Goal: Use online tool/utility: Utilize a website feature to perform a specific function

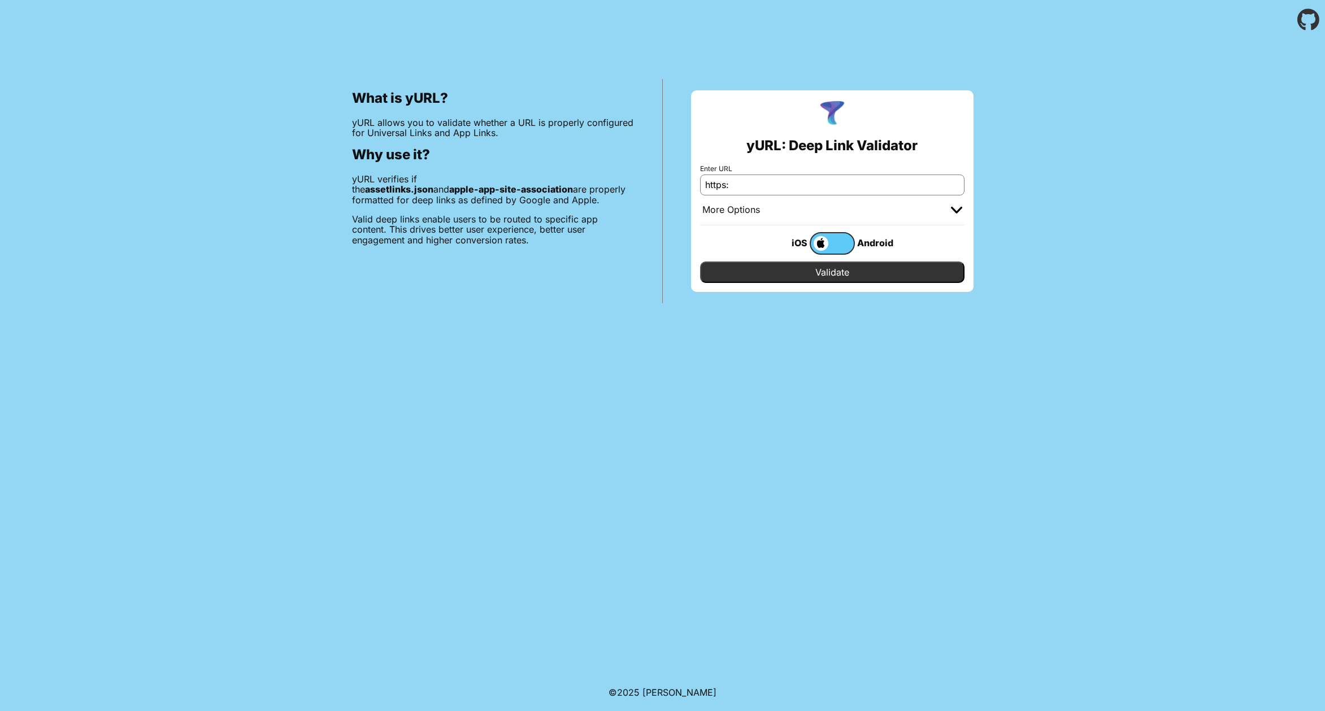
type input "[URL][DOMAIN_NAME]"
click at [832, 272] on input "Validate" at bounding box center [832, 272] width 264 height 21
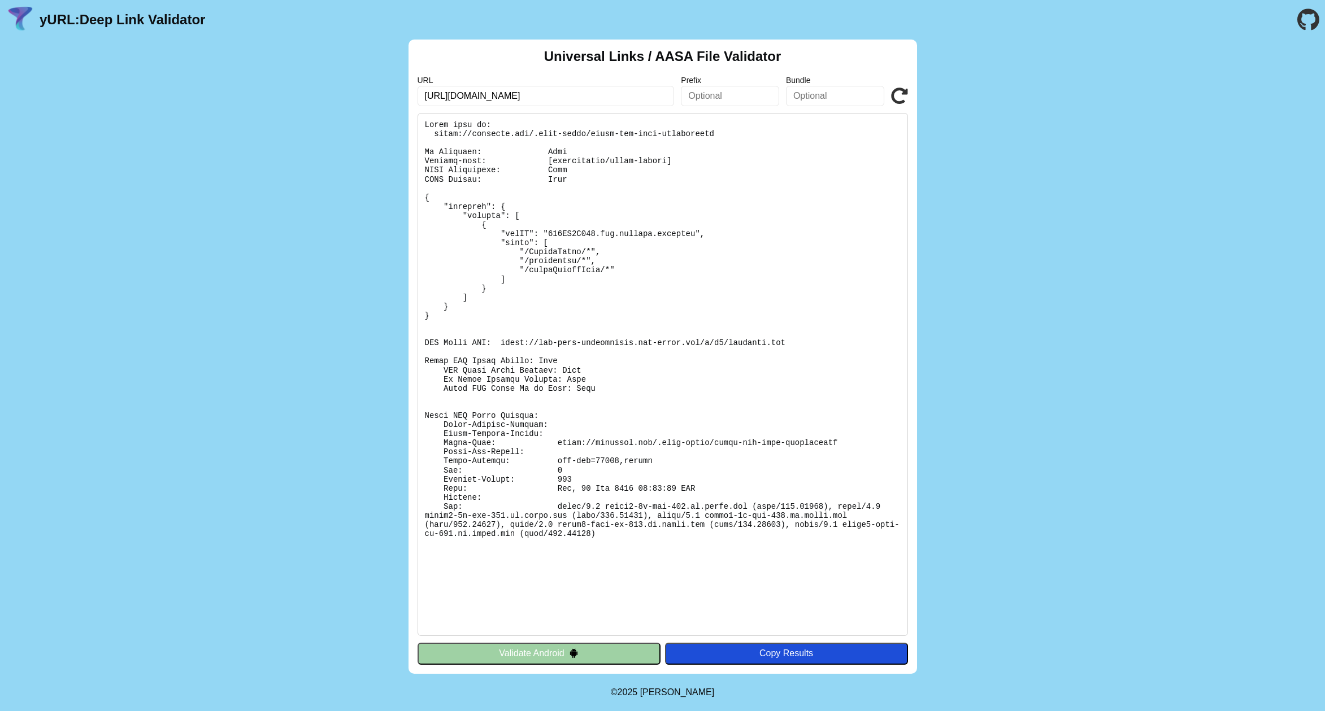
click at [561, 656] on button "Validate Android" at bounding box center [539, 653] width 243 height 21
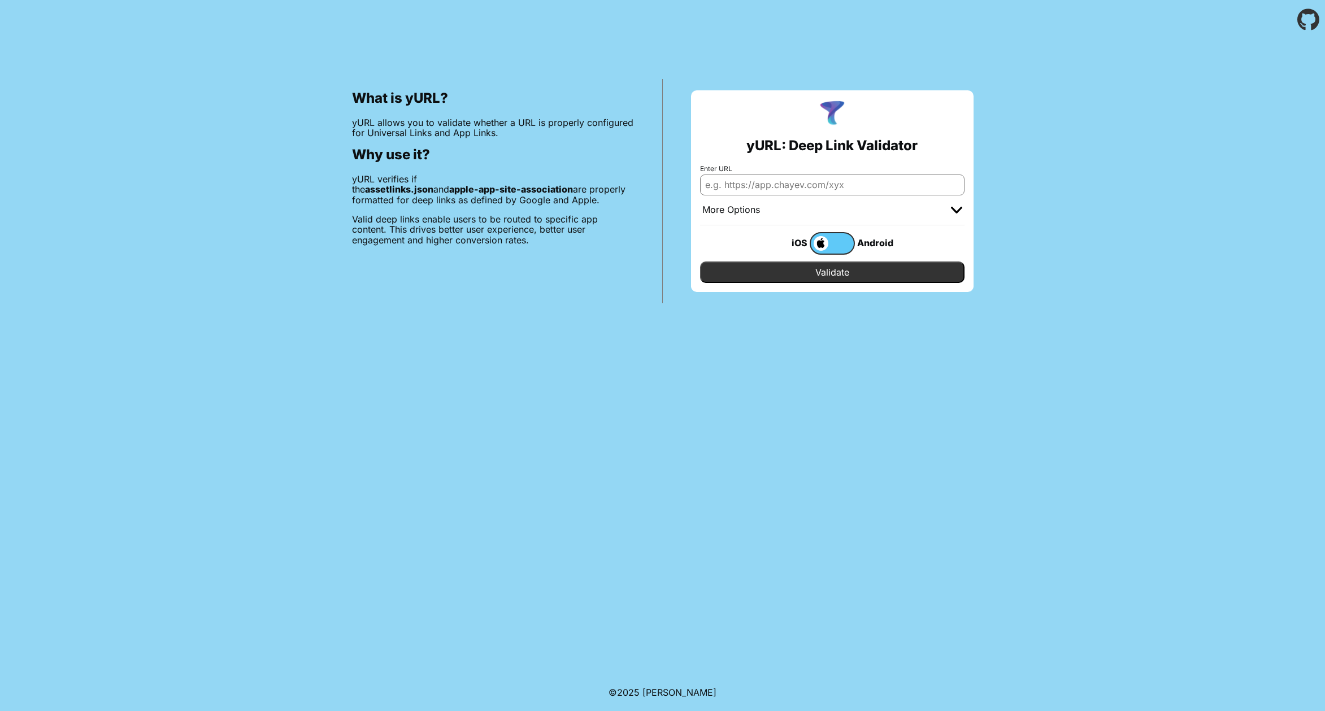
click at [780, 190] on input "Enter URL" at bounding box center [832, 185] width 264 height 20
type input "[URL][DOMAIN_NAME]"
click at [832, 272] on input "Validate" at bounding box center [832, 272] width 264 height 21
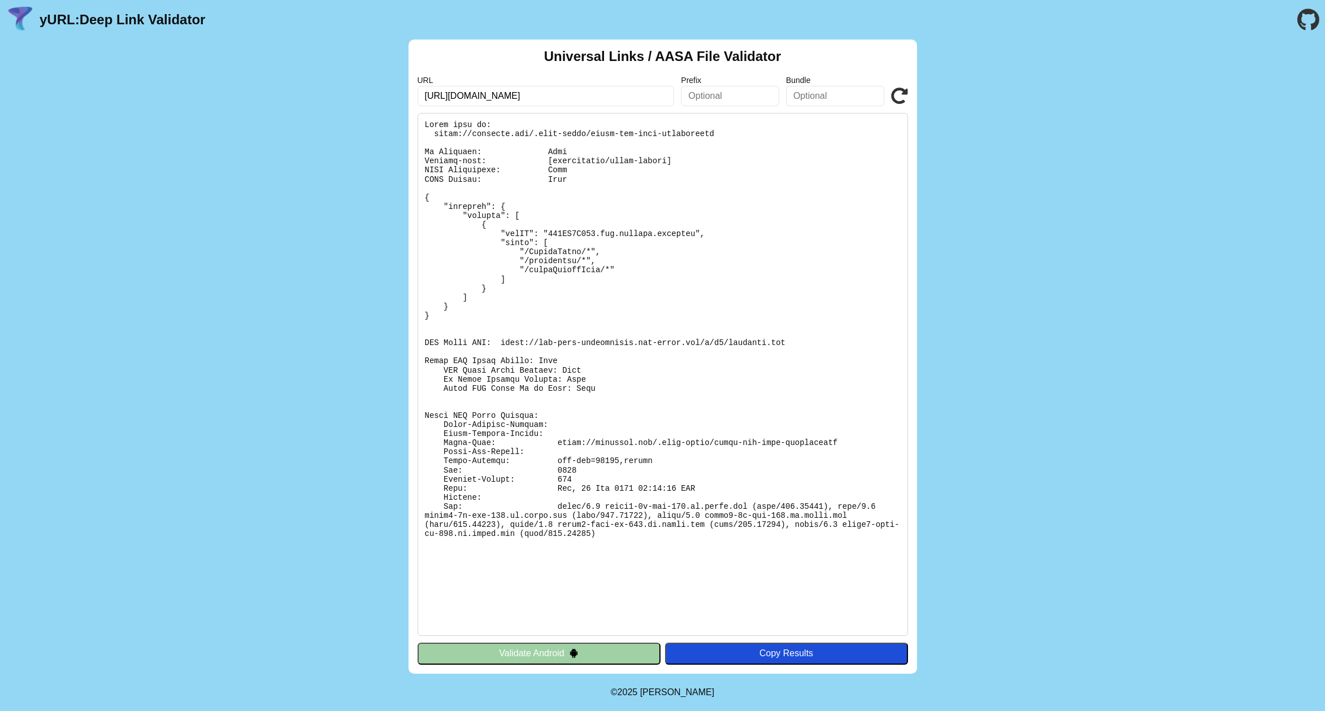
click at [584, 654] on button "Validate Android" at bounding box center [539, 653] width 243 height 21
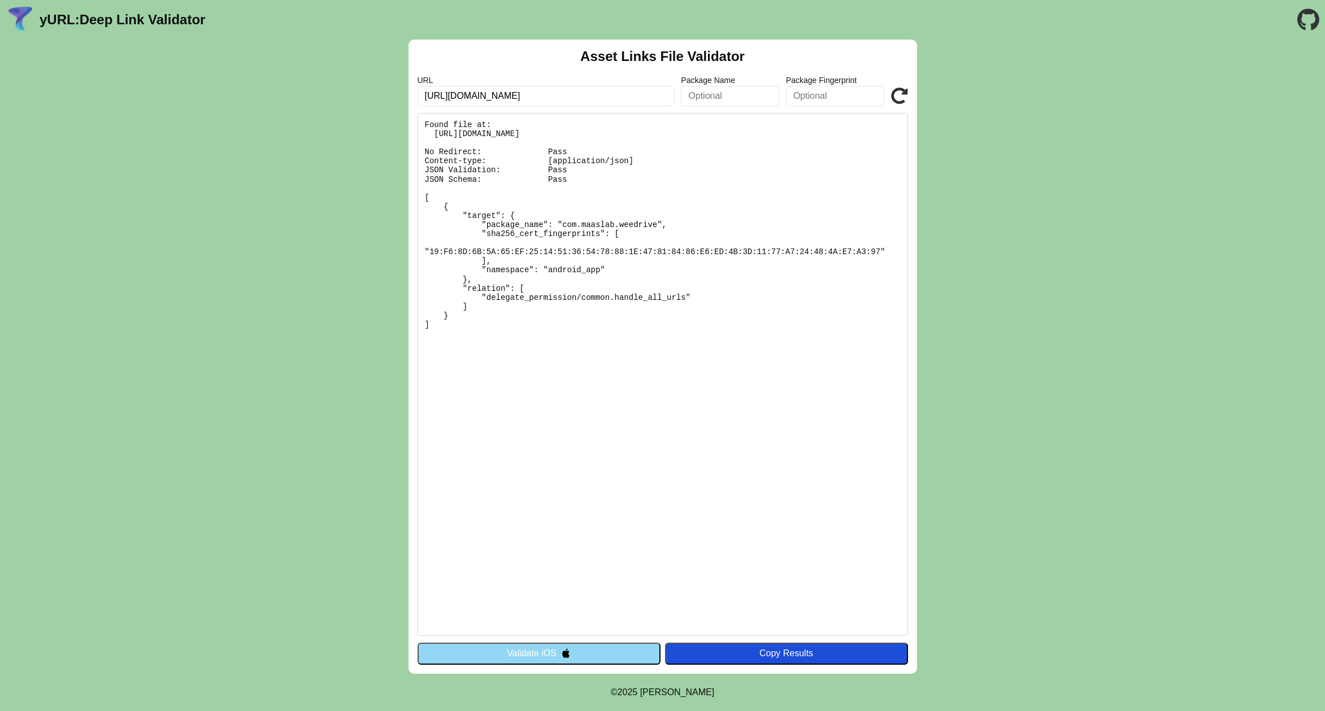
click at [622, 658] on button "Validate iOS" at bounding box center [539, 653] width 243 height 21
click at [587, 655] on button "Validate iOS" at bounding box center [539, 653] width 243 height 21
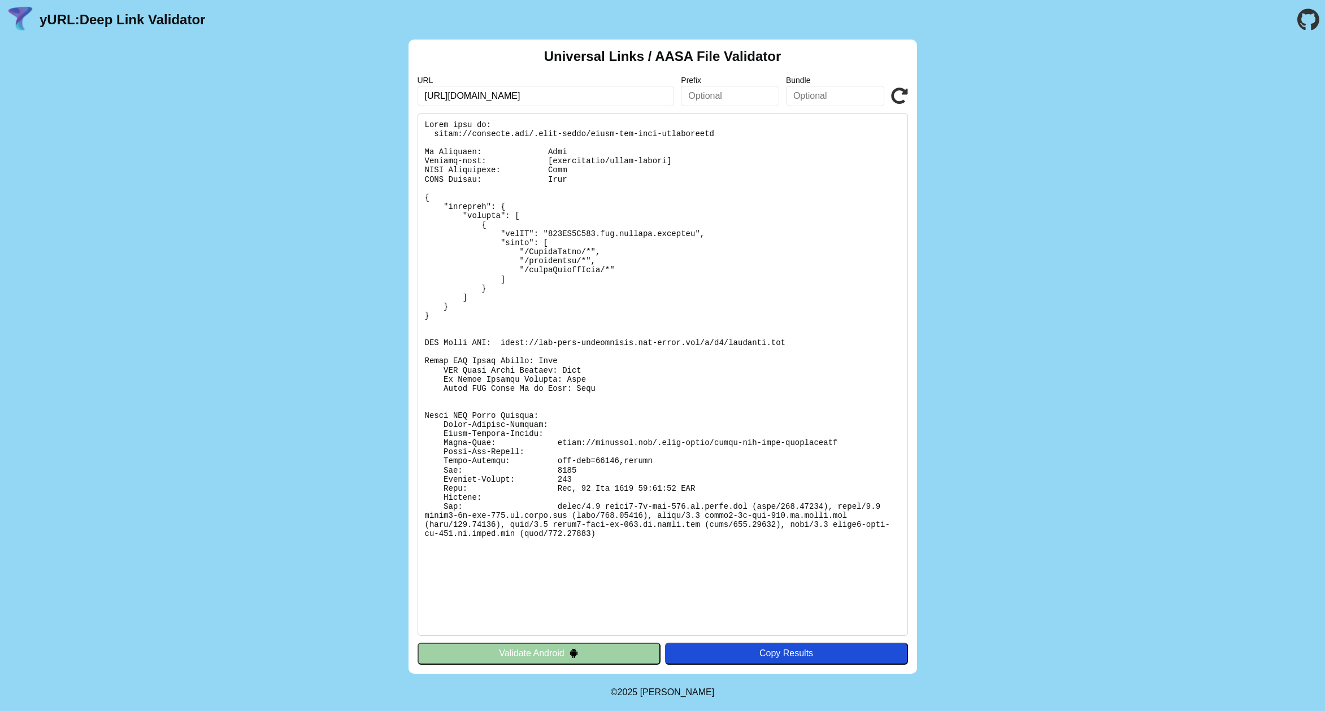
click at [587, 655] on button "Validate Android" at bounding box center [539, 653] width 243 height 21
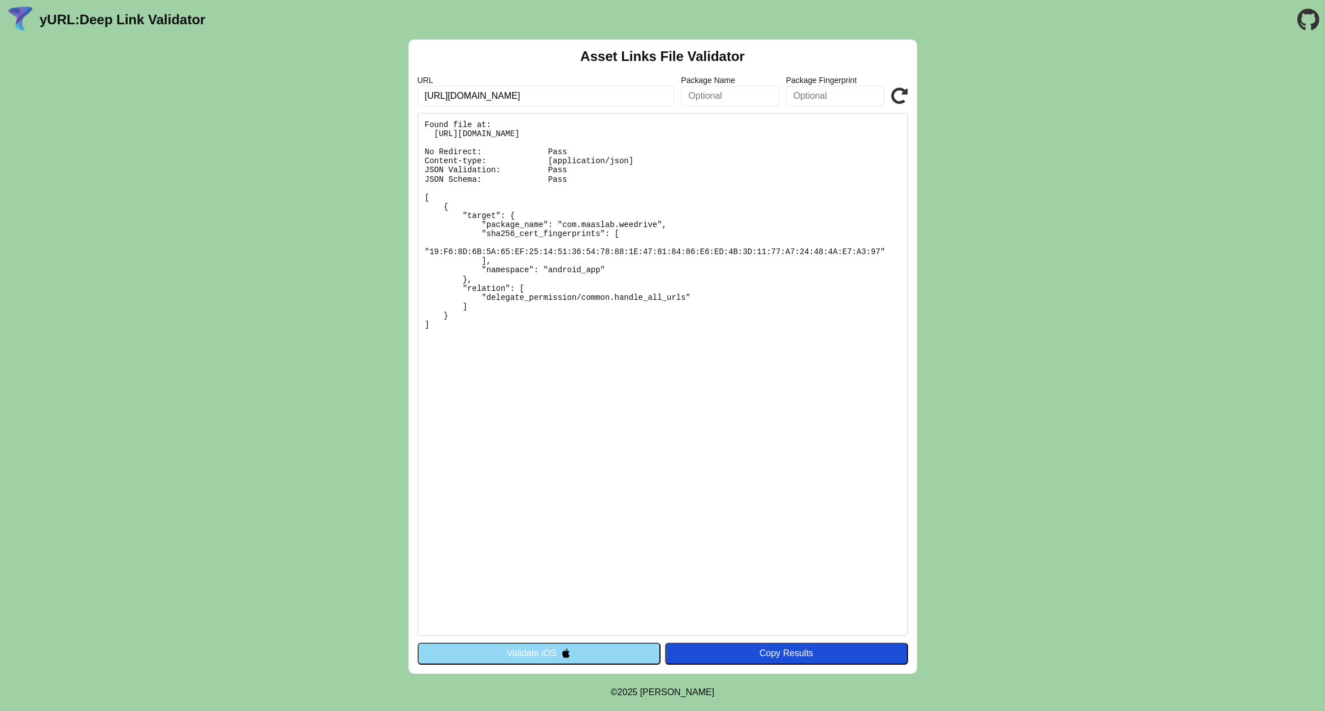
click at [587, 655] on button "Validate iOS" at bounding box center [539, 653] width 243 height 21
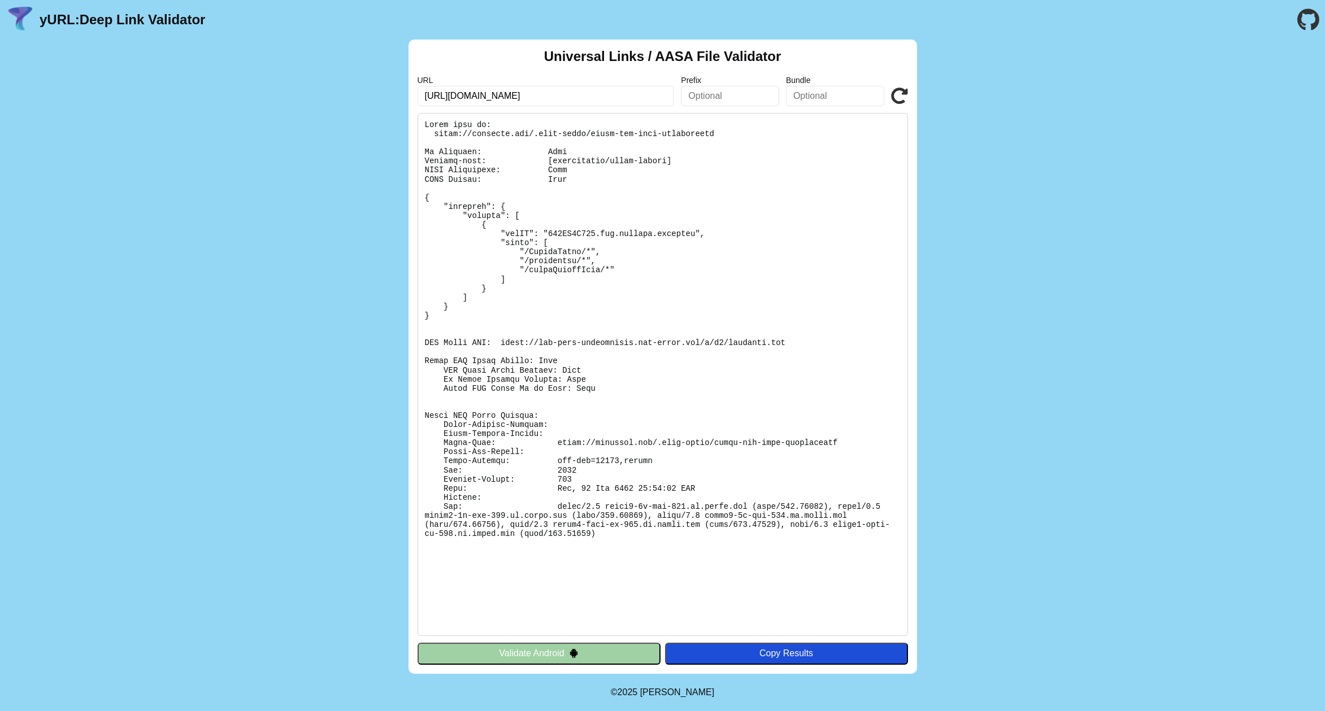
click at [587, 655] on button "Validate Android" at bounding box center [539, 653] width 243 height 21
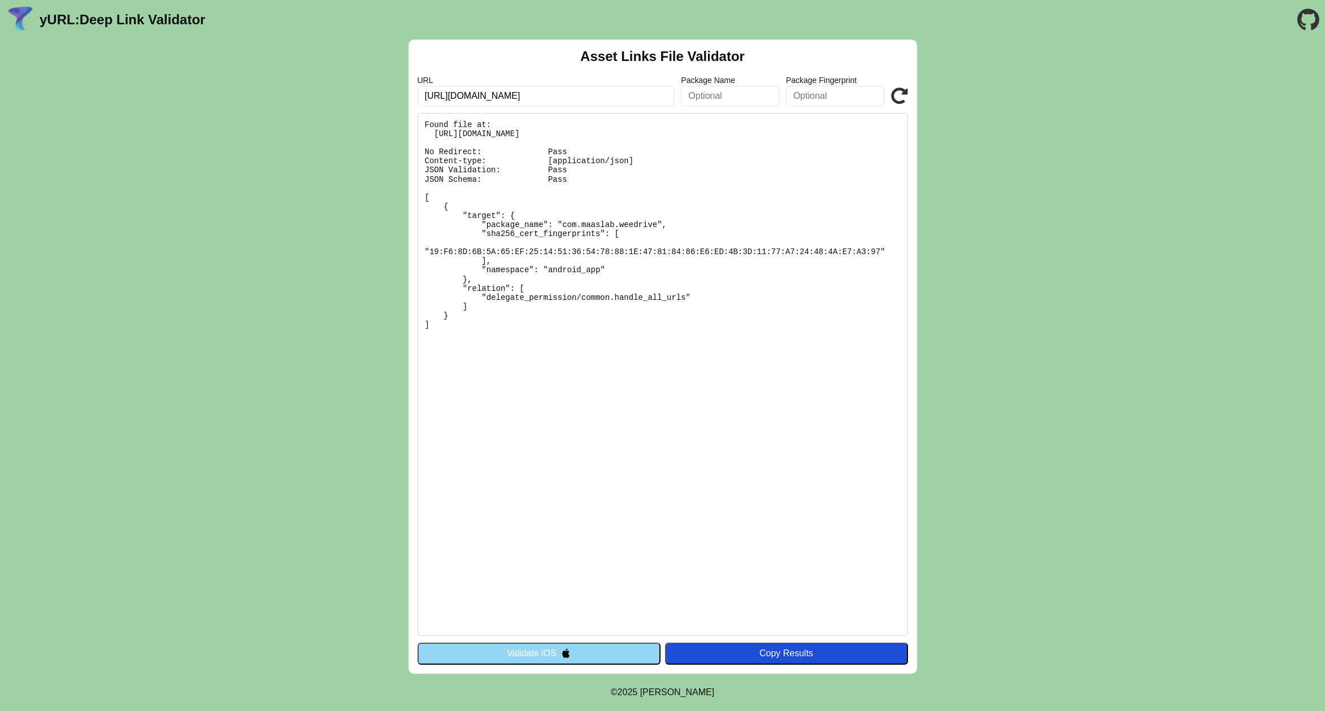
click at [587, 655] on button "Validate iOS" at bounding box center [539, 653] width 243 height 21
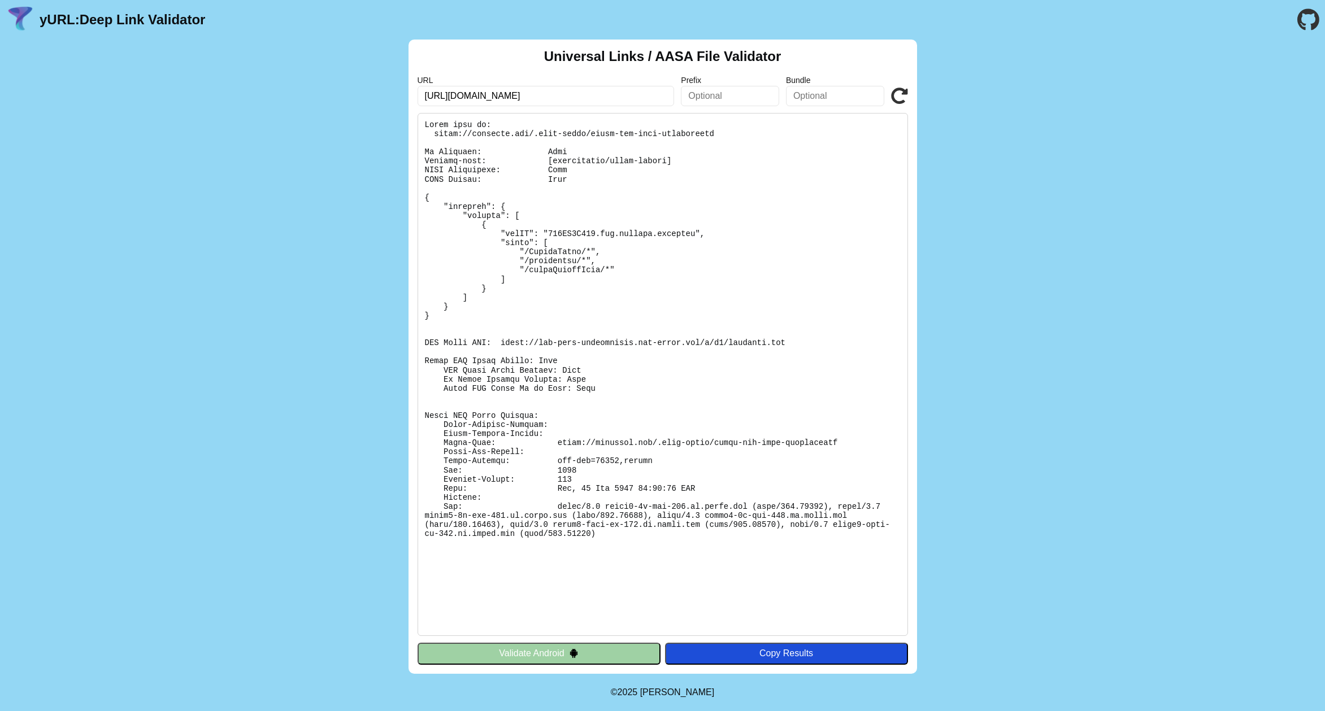
click at [587, 655] on button "Validate Android" at bounding box center [539, 653] width 243 height 21
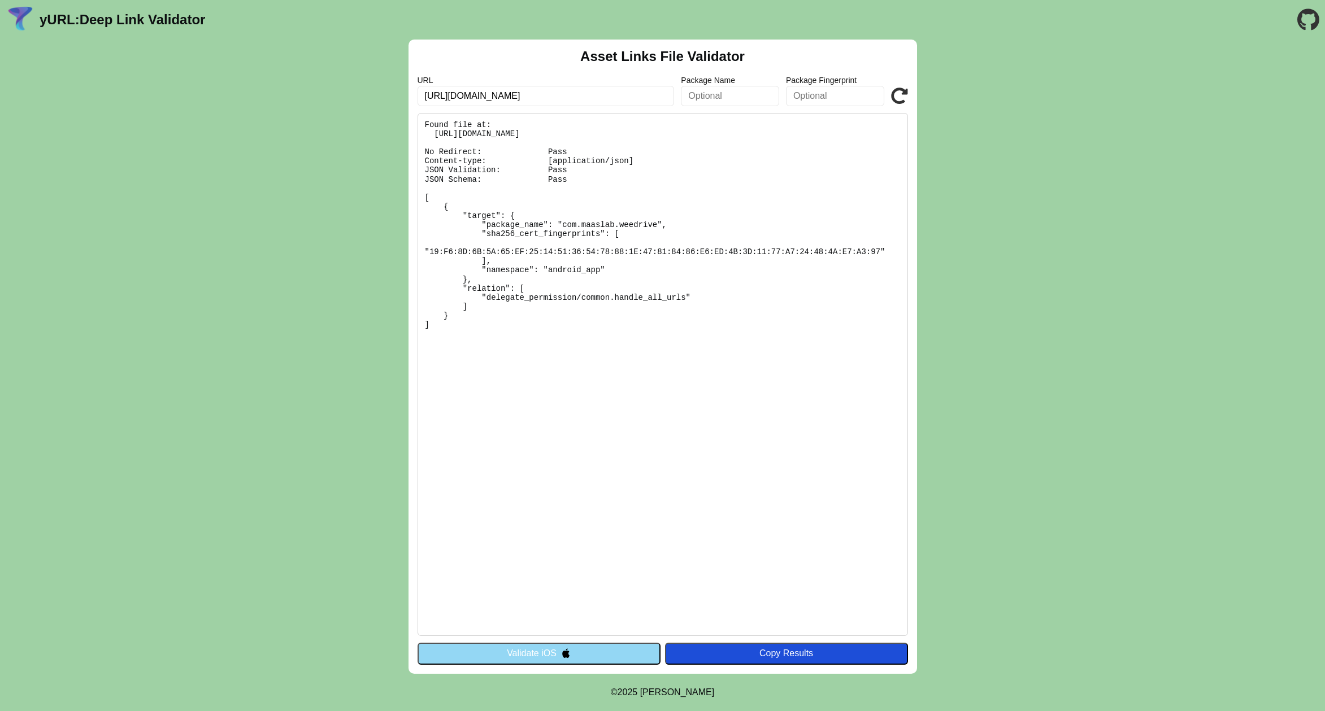
click at [587, 655] on button "Validate iOS" at bounding box center [539, 653] width 243 height 21
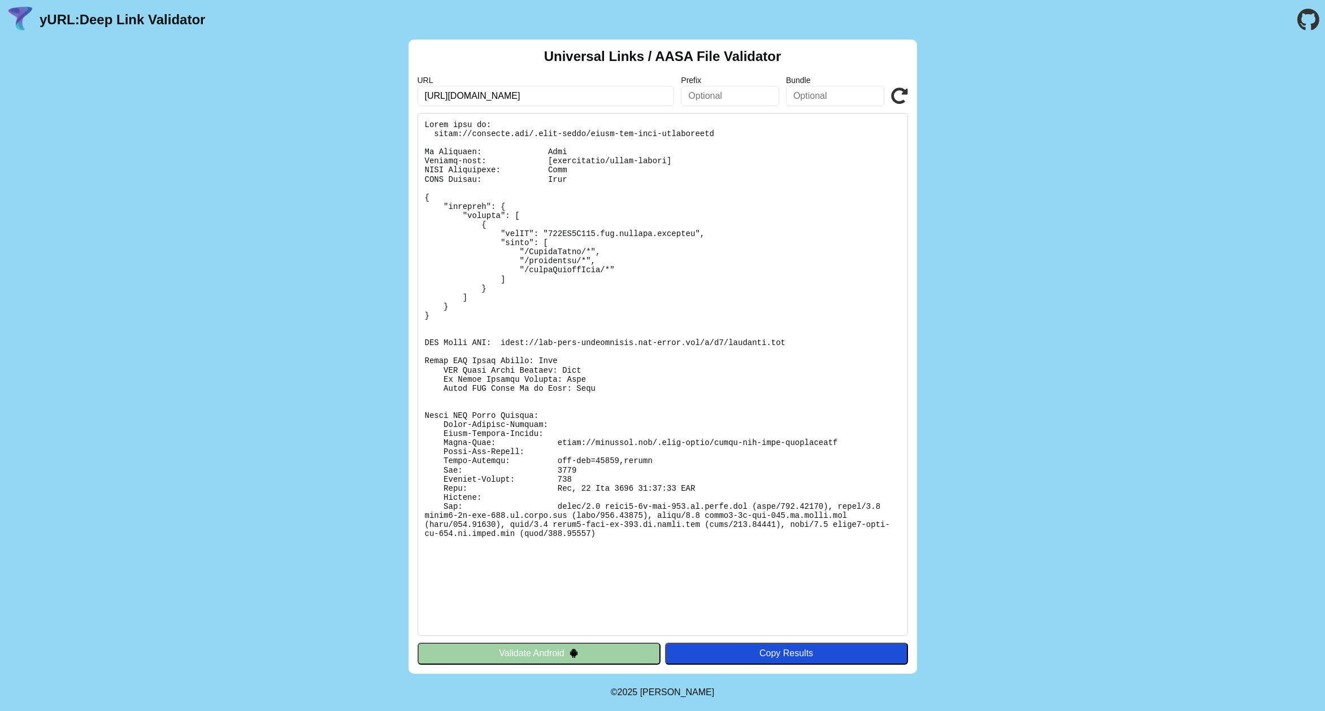
click at [587, 655] on button "Validate Android" at bounding box center [539, 653] width 243 height 21
